Goal: Information Seeking & Learning: Learn about a topic

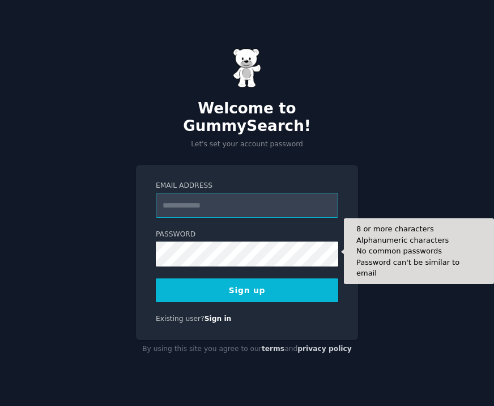
type input "**********"
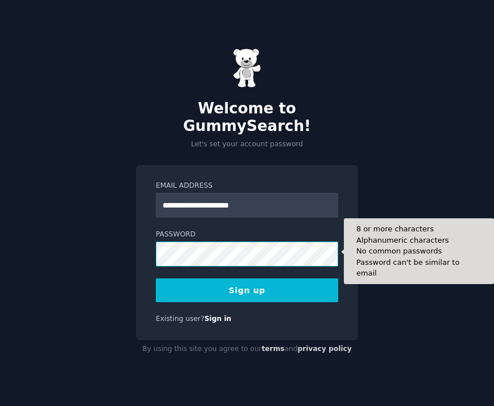
click at [247, 281] on button "Sign up" at bounding box center [247, 290] width 183 height 24
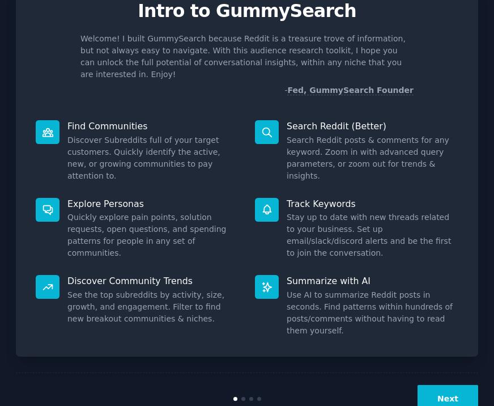
scroll to position [50, 0]
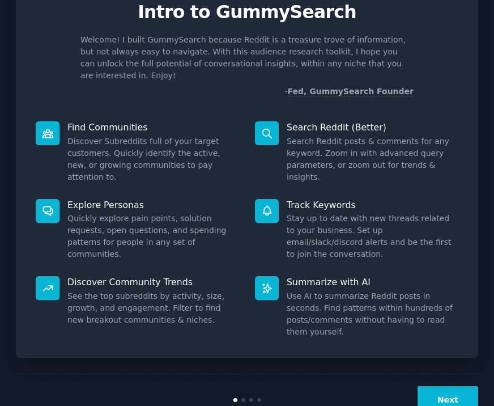
click at [455, 386] on button "Next" at bounding box center [448, 400] width 61 height 28
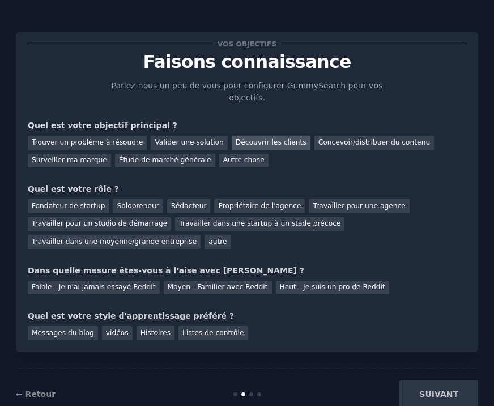
click at [281, 139] on div "Découvrir les clients" at bounding box center [271, 142] width 79 height 14
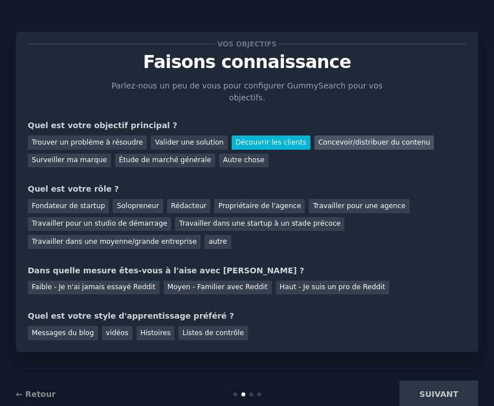
click at [315, 142] on div "Concevoir/distribuer du contenu" at bounding box center [375, 142] width 120 height 14
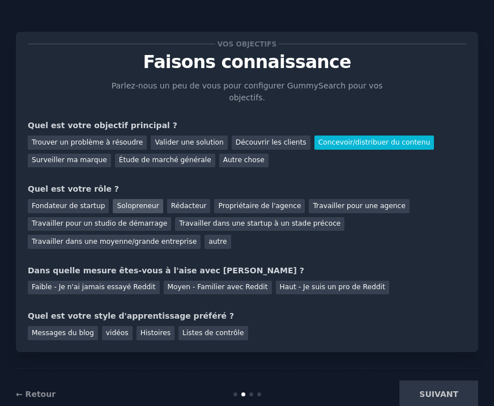
click at [123, 205] on div "Solopreneur" at bounding box center [138, 206] width 50 height 14
click at [143, 284] on div "Faible - Je n'ai jamais essayé Reddit" at bounding box center [94, 288] width 132 height 14
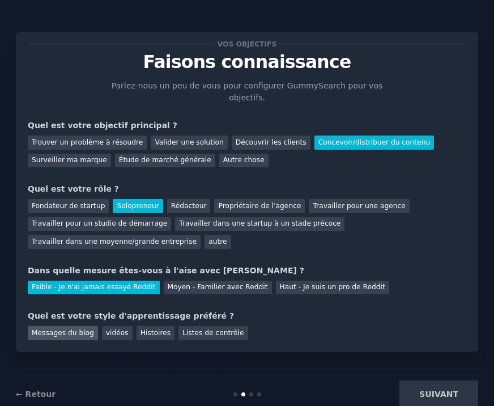
click at [83, 330] on div "Messages du blog" at bounding box center [63, 333] width 70 height 14
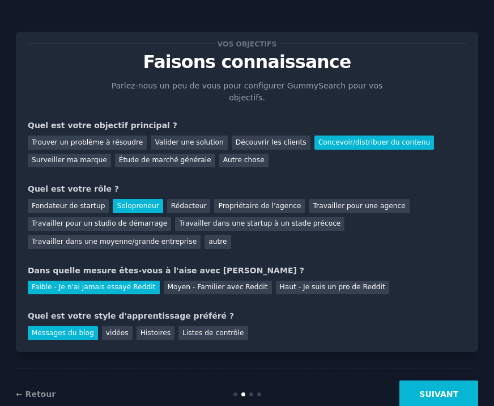
click at [435, 385] on button "SUIVANT" at bounding box center [439, 394] width 79 height 28
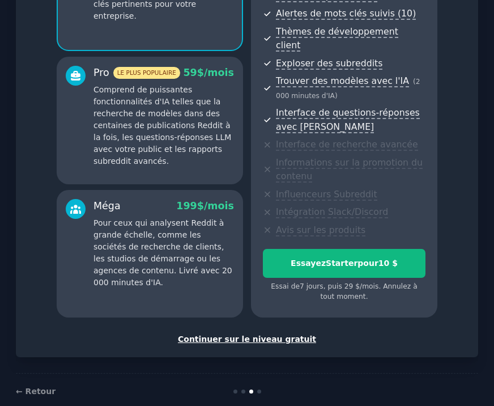
click at [273, 333] on div "Continuer sur le niveau gratuit" at bounding box center [247, 339] width 439 height 12
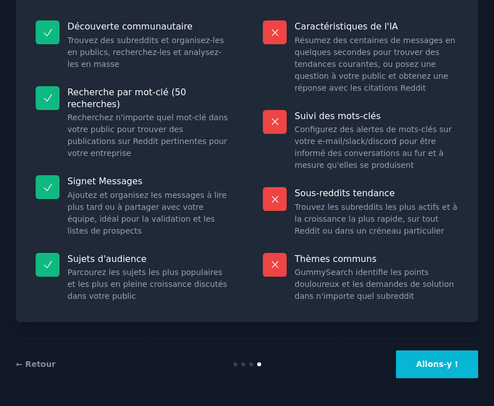
scroll to position [131, 0]
click at [446, 365] on button "Allons-y !" at bounding box center [437, 364] width 82 height 28
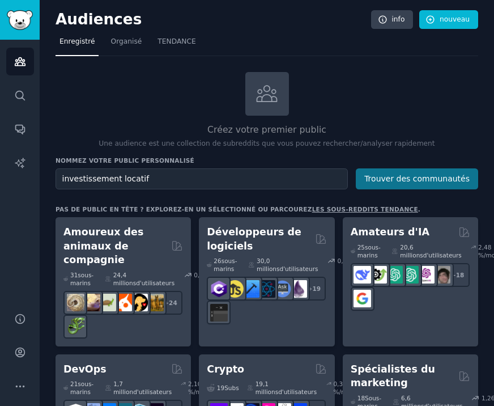
type input "investissement locatif"
click at [454, 174] on button "Trouver des communautés" at bounding box center [417, 178] width 122 height 21
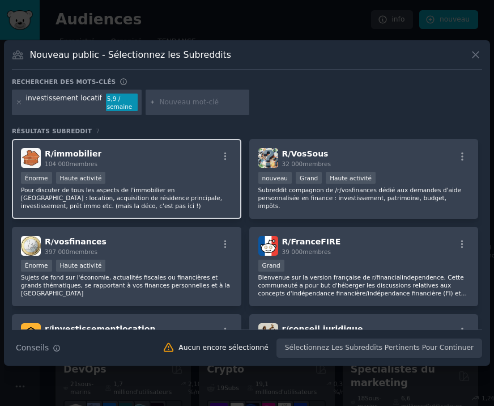
click at [137, 181] on div "Énorme Haute activité" at bounding box center [126, 179] width 211 height 14
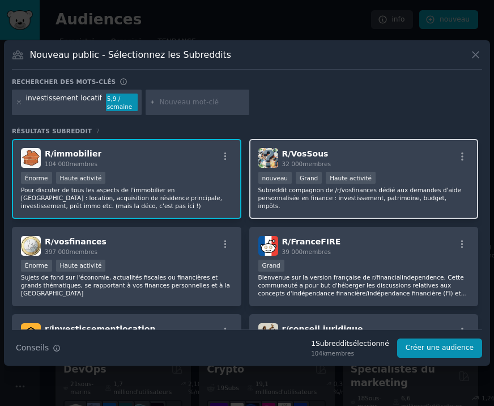
click at [403, 176] on div ">= 80th percentile for submissions / day nouveau Grand Haute activité" at bounding box center [363, 179] width 211 height 14
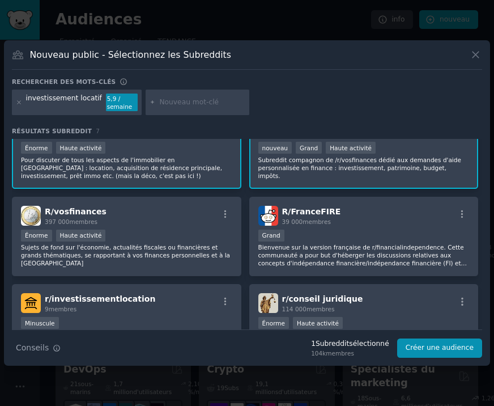
scroll to position [28, 0]
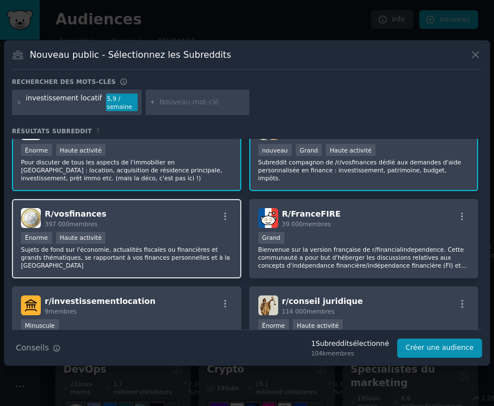
click at [201, 225] on div "R/ vosfinances 397 000 membres" at bounding box center [126, 218] width 211 height 20
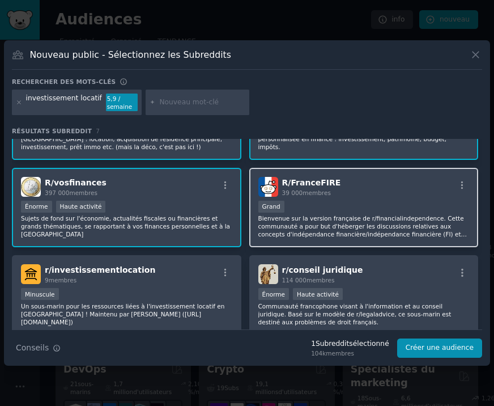
scroll to position [70, 0]
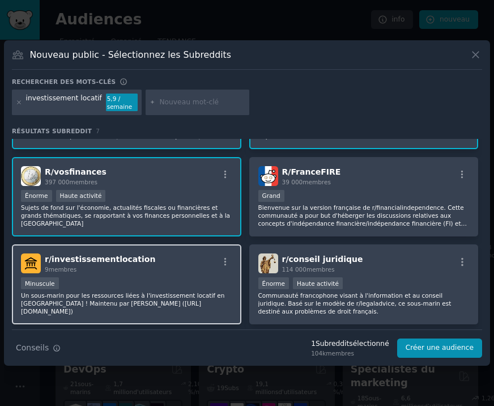
click at [178, 278] on div "Minuscule" at bounding box center [126, 284] width 211 height 14
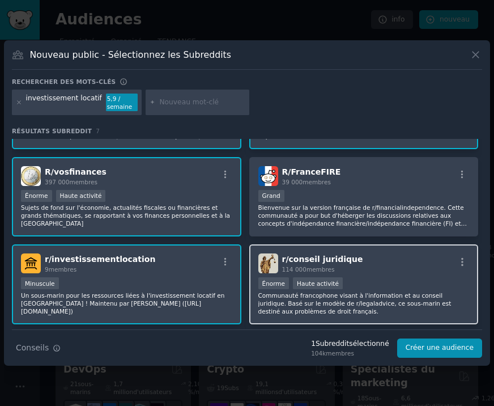
click at [409, 295] on p "Communauté francophone visant à l'information et au conseil juridique. Basé sur…" at bounding box center [363, 303] width 211 height 24
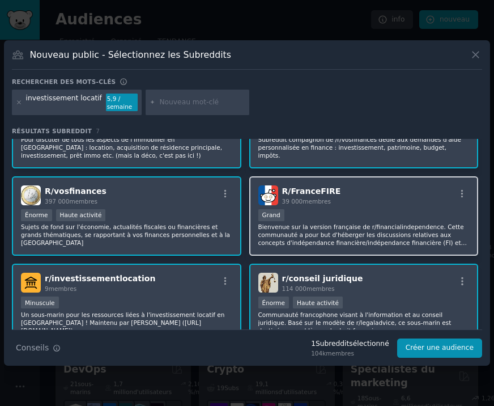
scroll to position [47, 0]
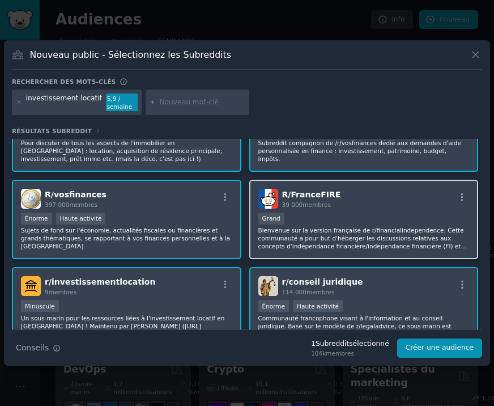
click at [375, 241] on p "Bienvenue sur la version française de r/financialindependence. Cette communauté…" at bounding box center [363, 238] width 211 height 24
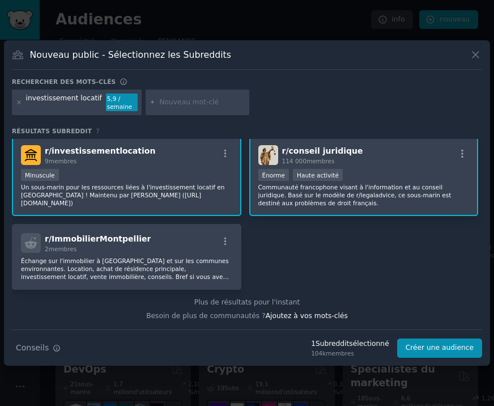
scroll to position [177, 0]
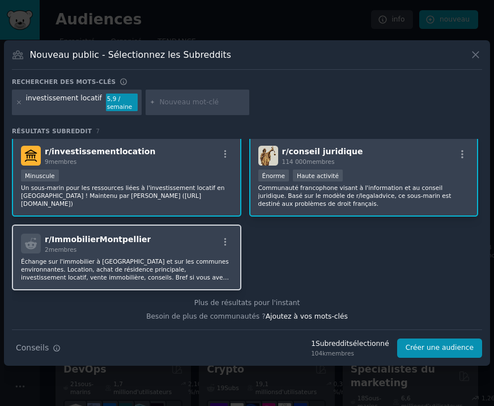
click at [165, 249] on div "r/ ImmobilierMontpellier 2 membres" at bounding box center [126, 244] width 211 height 20
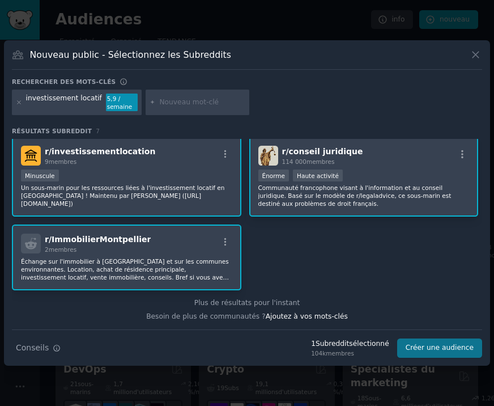
click at [438, 346] on button "Créer une audience" at bounding box center [439, 347] width 85 height 19
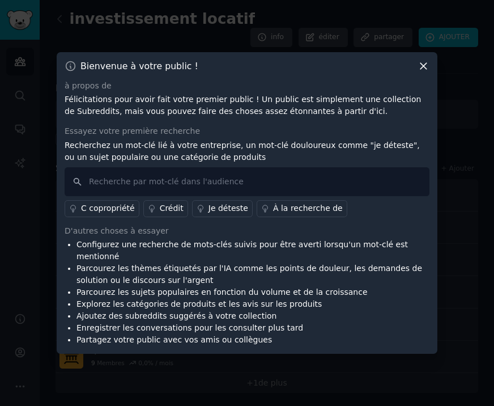
click at [420, 72] on icon at bounding box center [424, 66] width 12 height 12
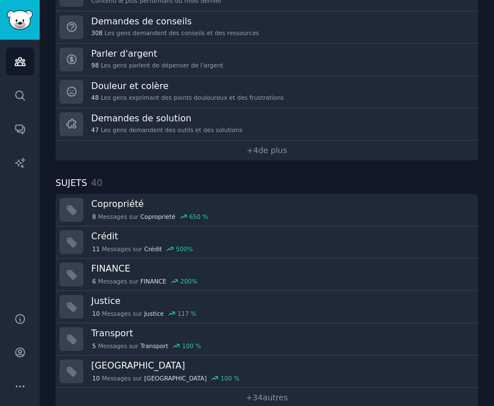
scroll to position [478, 0]
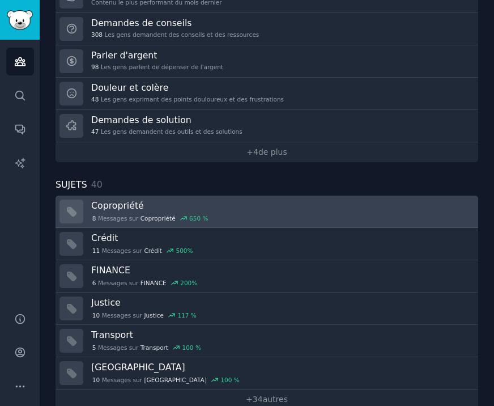
click at [223, 214] on div "8 Messages sur Copropriété 650 %" at bounding box center [280, 219] width 379 height 10
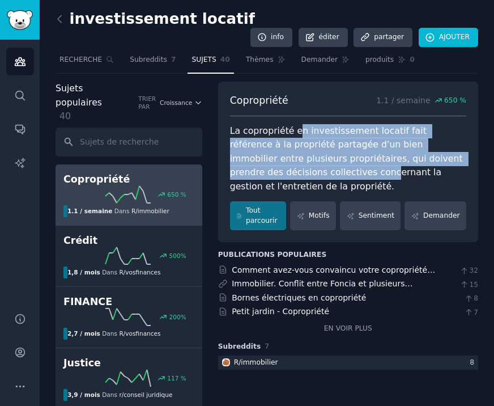
drag, startPoint x: 296, startPoint y: 115, endPoint x: 296, endPoint y: 153, distance: 38.0
click at [296, 153] on div "La copropriété en investissement locatif fait référence à la propriété partagée…" at bounding box center [348, 159] width 236 height 70
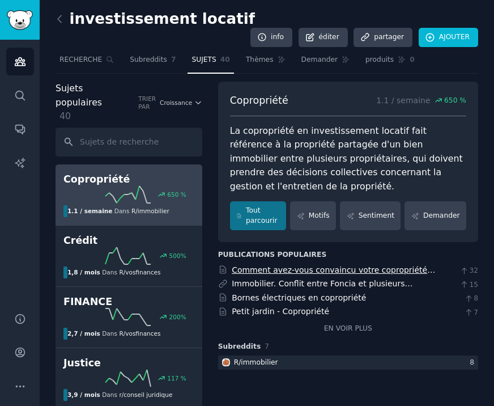
click at [318, 265] on link "Comment avez-vous convaincu votre copropriété d'installer quelque chose ?" at bounding box center [334, 275] width 204 height 21
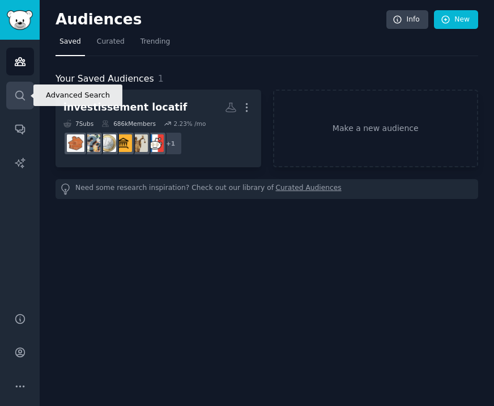
click at [27, 91] on link "Search" at bounding box center [20, 96] width 28 height 28
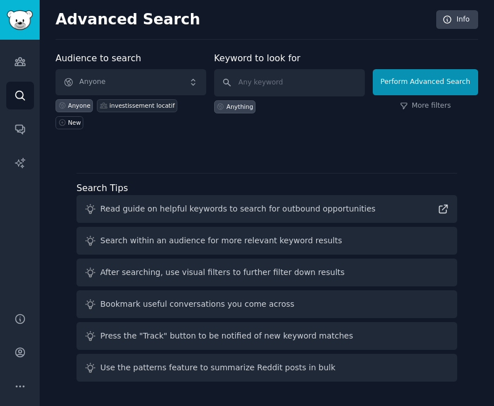
click at [138, 104] on div "investissement locatif" at bounding box center [141, 105] width 65 height 8
click at [75, 101] on div "Anyone" at bounding box center [79, 105] width 23 height 8
type input "investissement locatif"
click at [427, 82] on button "Perform Advanced Search" at bounding box center [425, 82] width 105 height 26
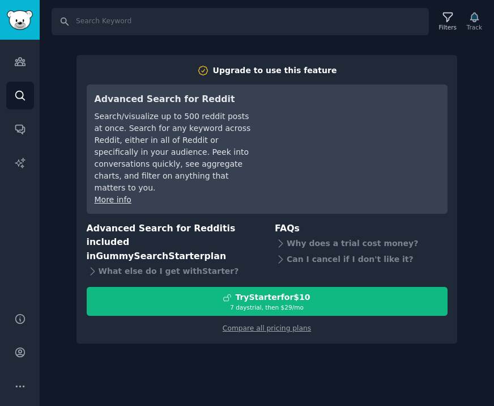
click at [274, 334] on div "Search Filters Track Upgrade to use this feature Advanced Search for Reddit Sea…" at bounding box center [267, 203] width 455 height 406
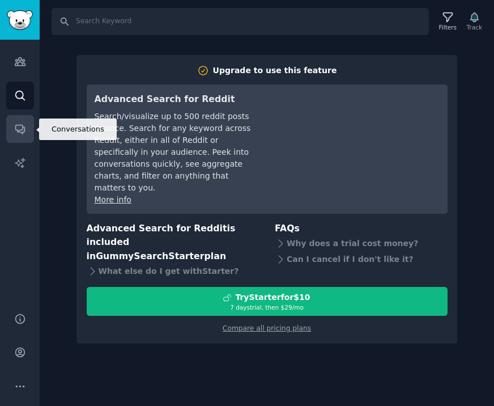
click at [26, 125] on link "Conversations" at bounding box center [20, 129] width 28 height 28
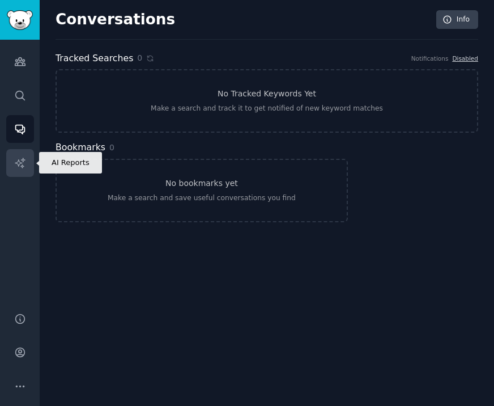
click at [20, 153] on link "AI Reports" at bounding box center [20, 163] width 28 height 28
